Goal: Find specific page/section: Find specific page/section

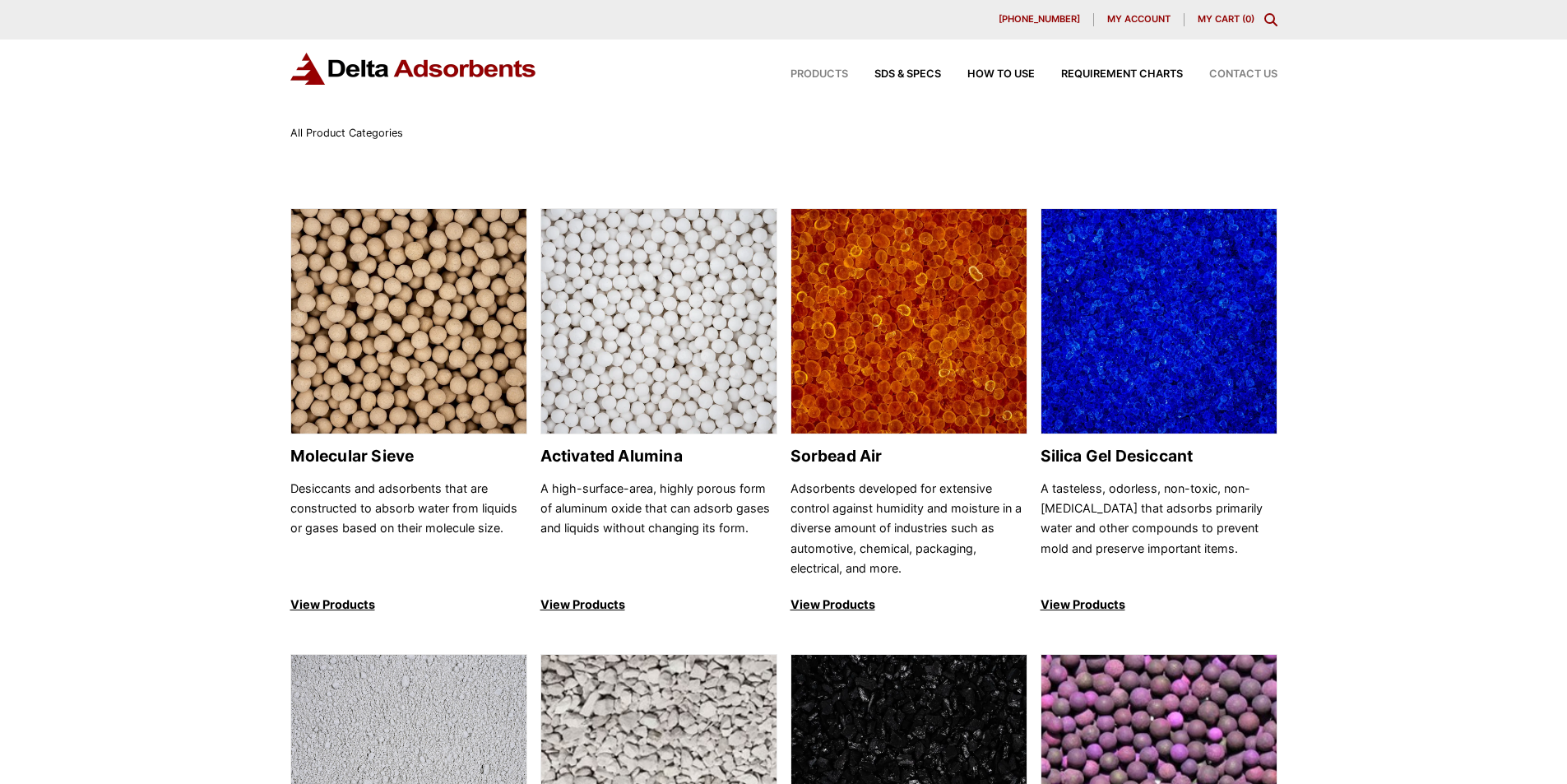
click at [1231, 76] on span "Contact Us" at bounding box center [1243, 74] width 68 height 10
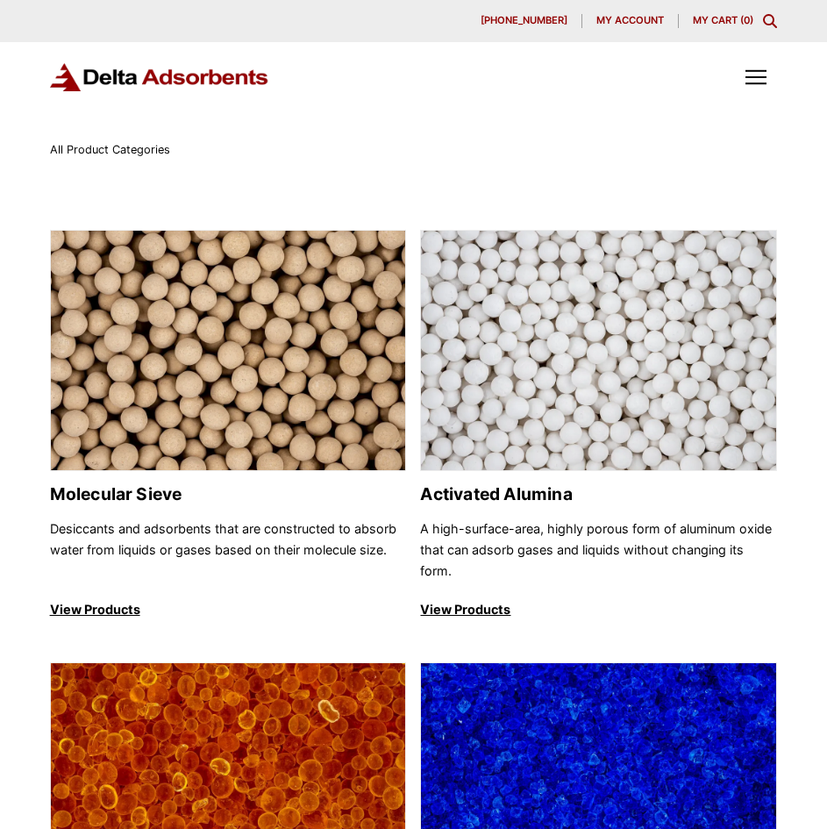
click at [773, 15] on icon "Toggle Modal Content" at bounding box center [770, 21] width 14 height 14
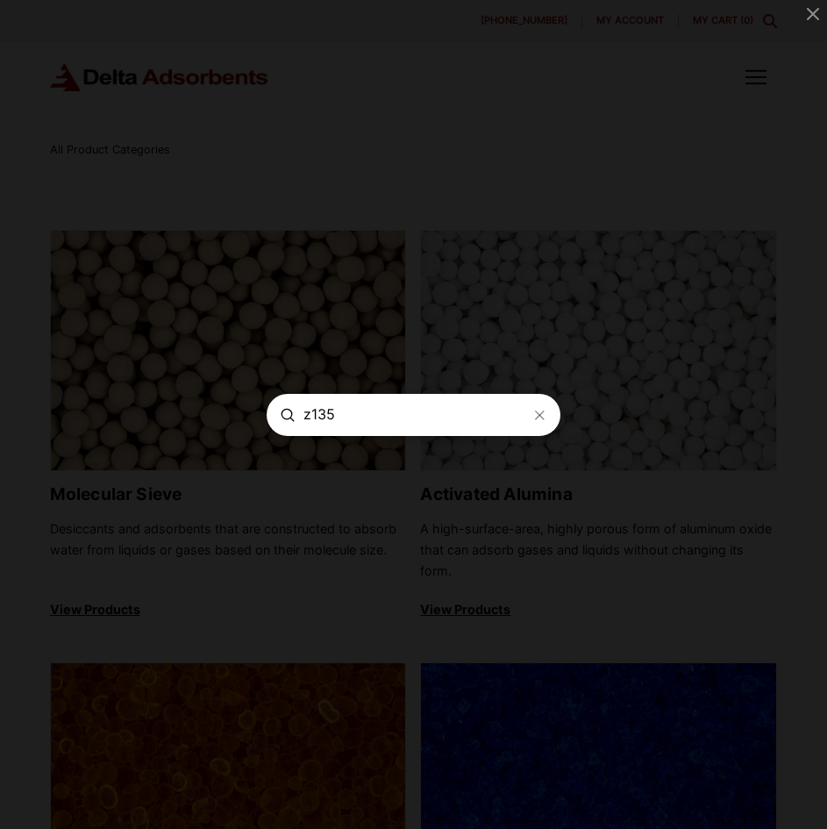
type input "z135"
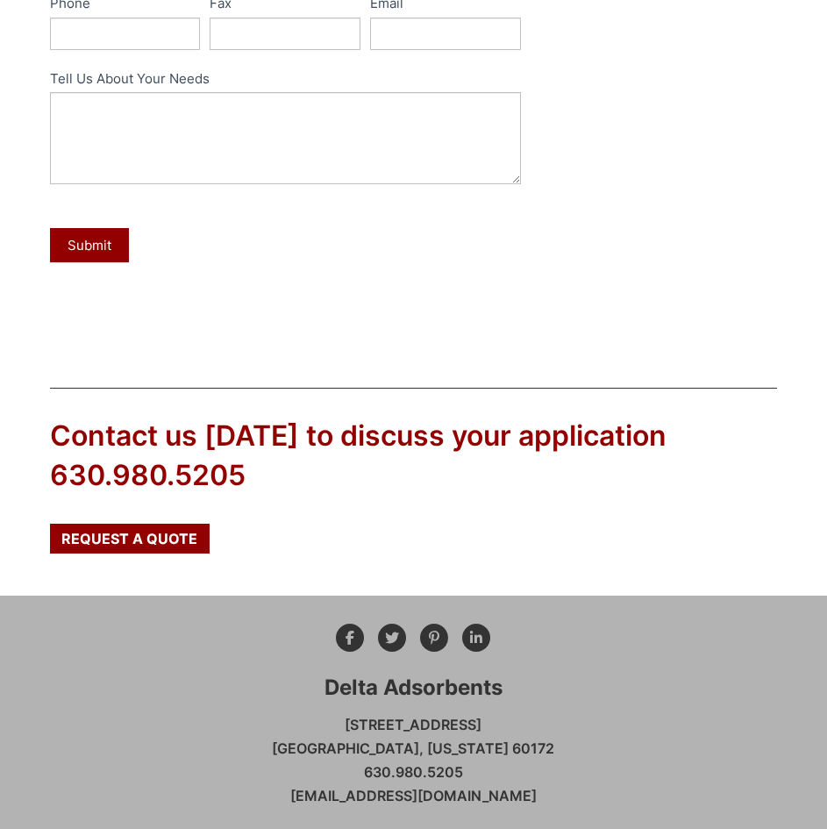
scroll to position [868, 0]
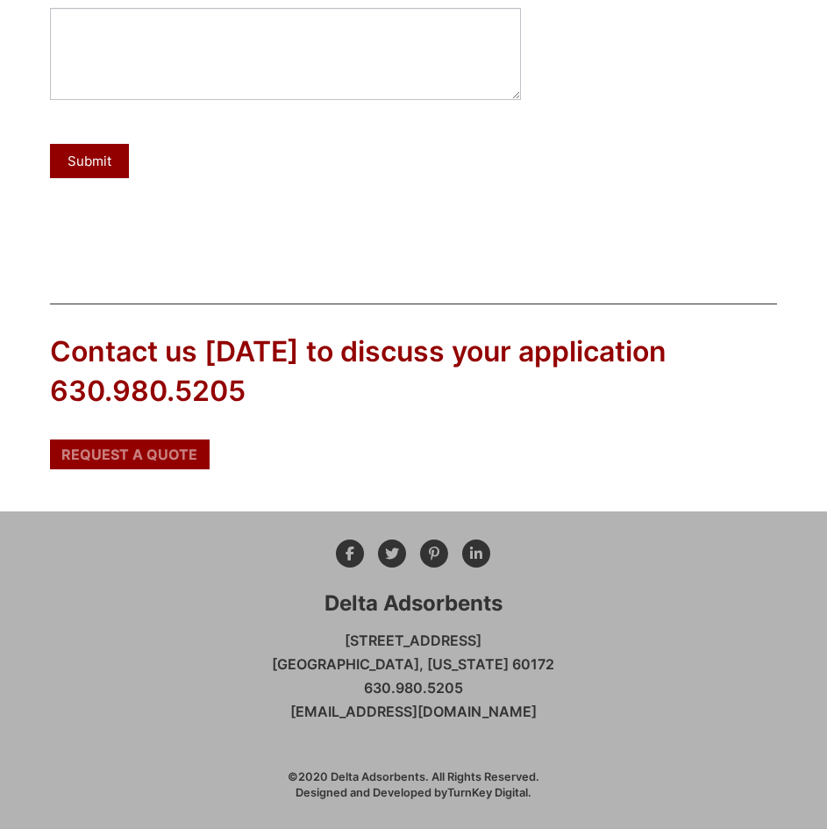
click at [115, 455] on span "Request a Quote" at bounding box center [129, 454] width 136 height 14
